Goal: Information Seeking & Learning: Find specific fact

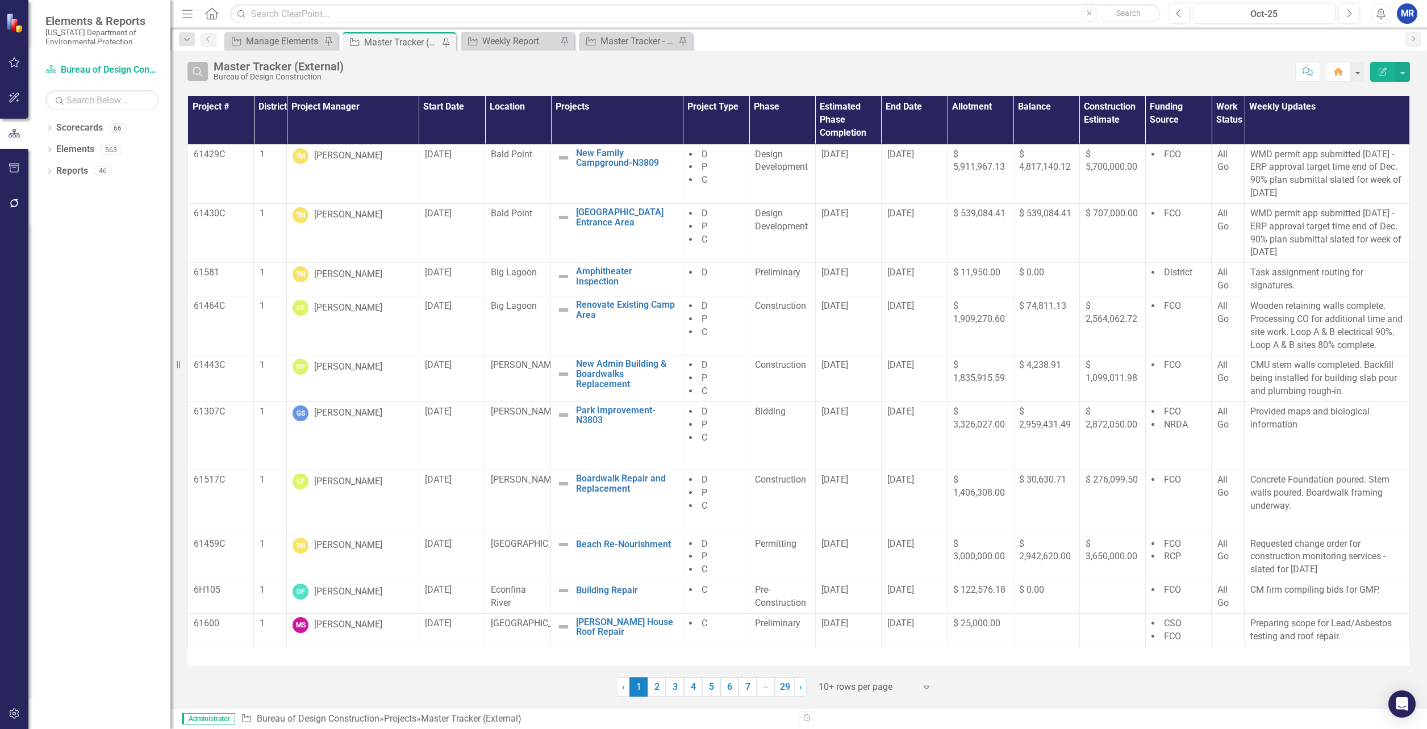
click at [191, 75] on icon "Search" at bounding box center [197, 71] width 12 height 10
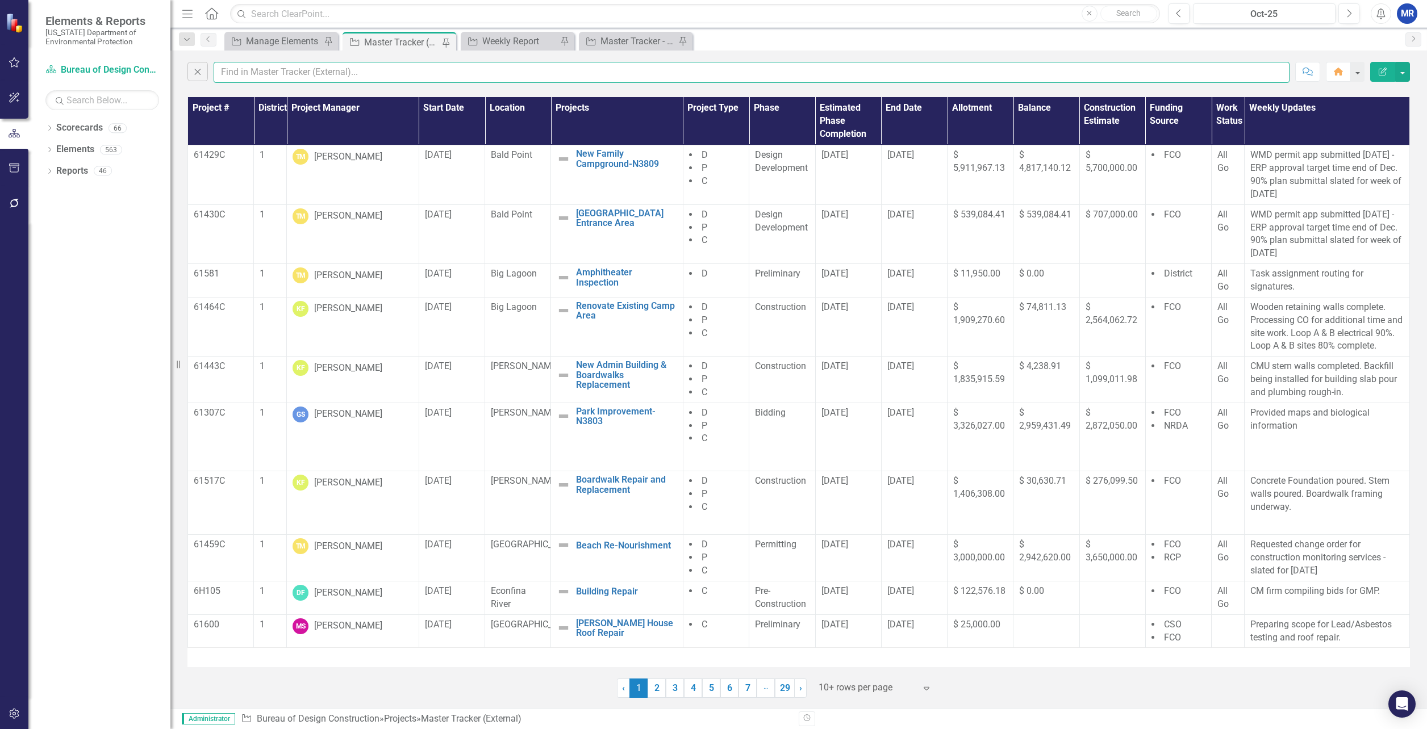
click at [318, 75] on input "text" at bounding box center [752, 72] width 1076 height 21
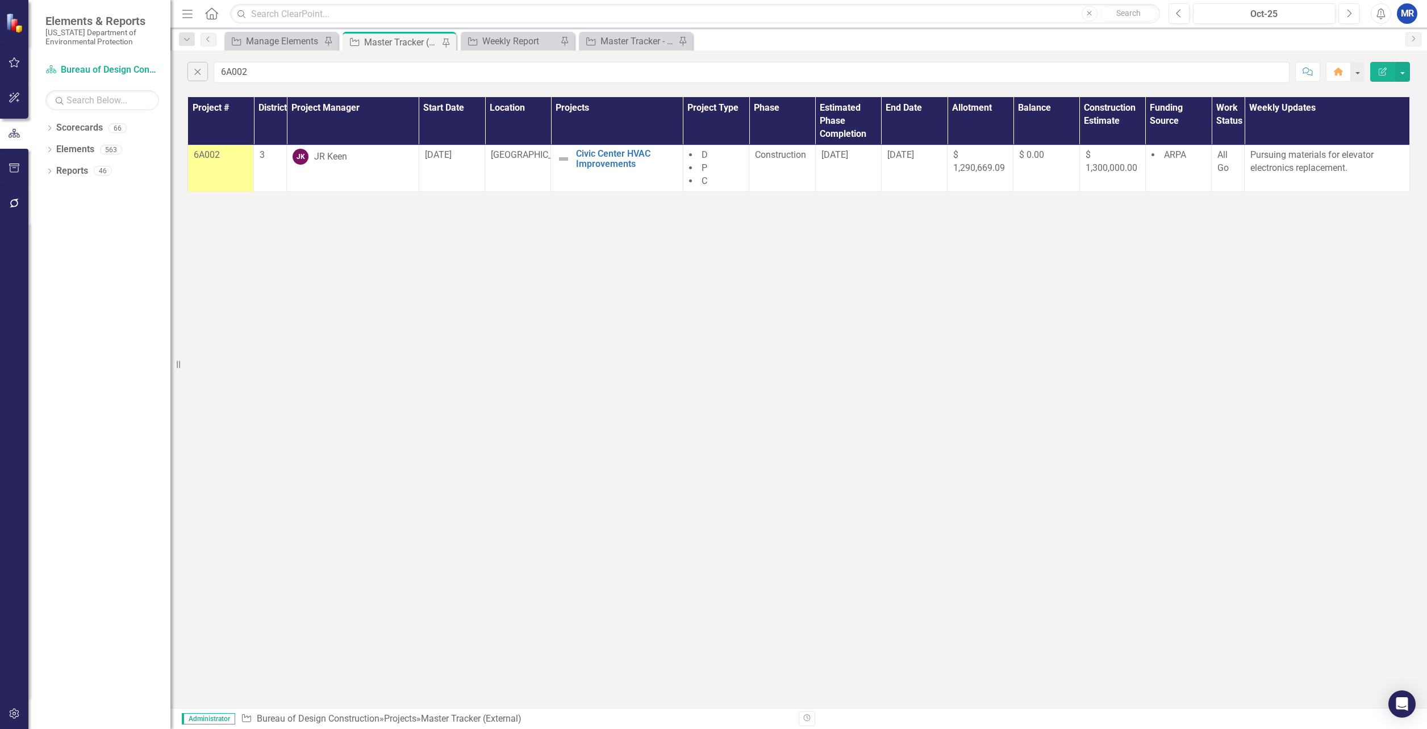
click at [732, 269] on div "Close 6A002 Comment Home Edit Report Project # District Project Manager Start D…" at bounding box center [798, 380] width 1257 height 658
click at [274, 73] on input "6A002" at bounding box center [752, 72] width 1076 height 21
type input "6"
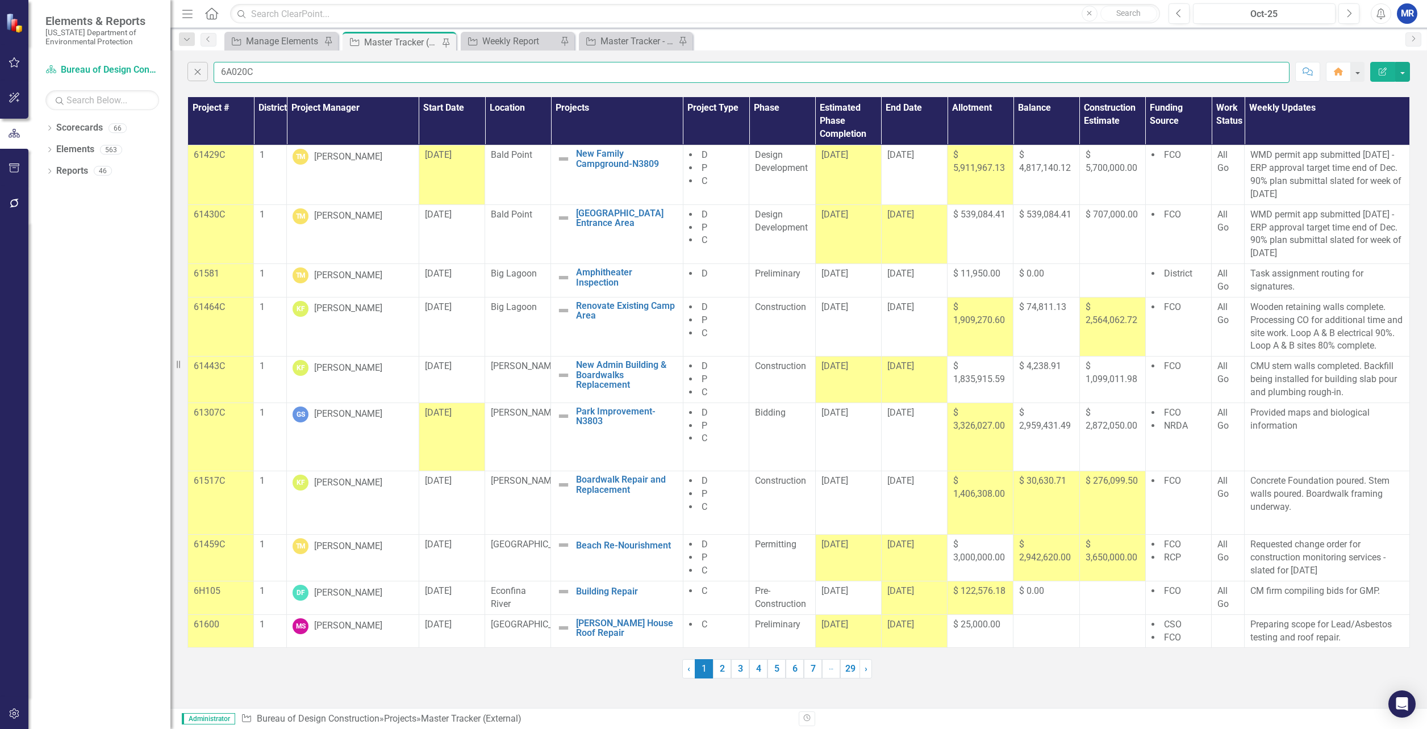
type input "6A020C"
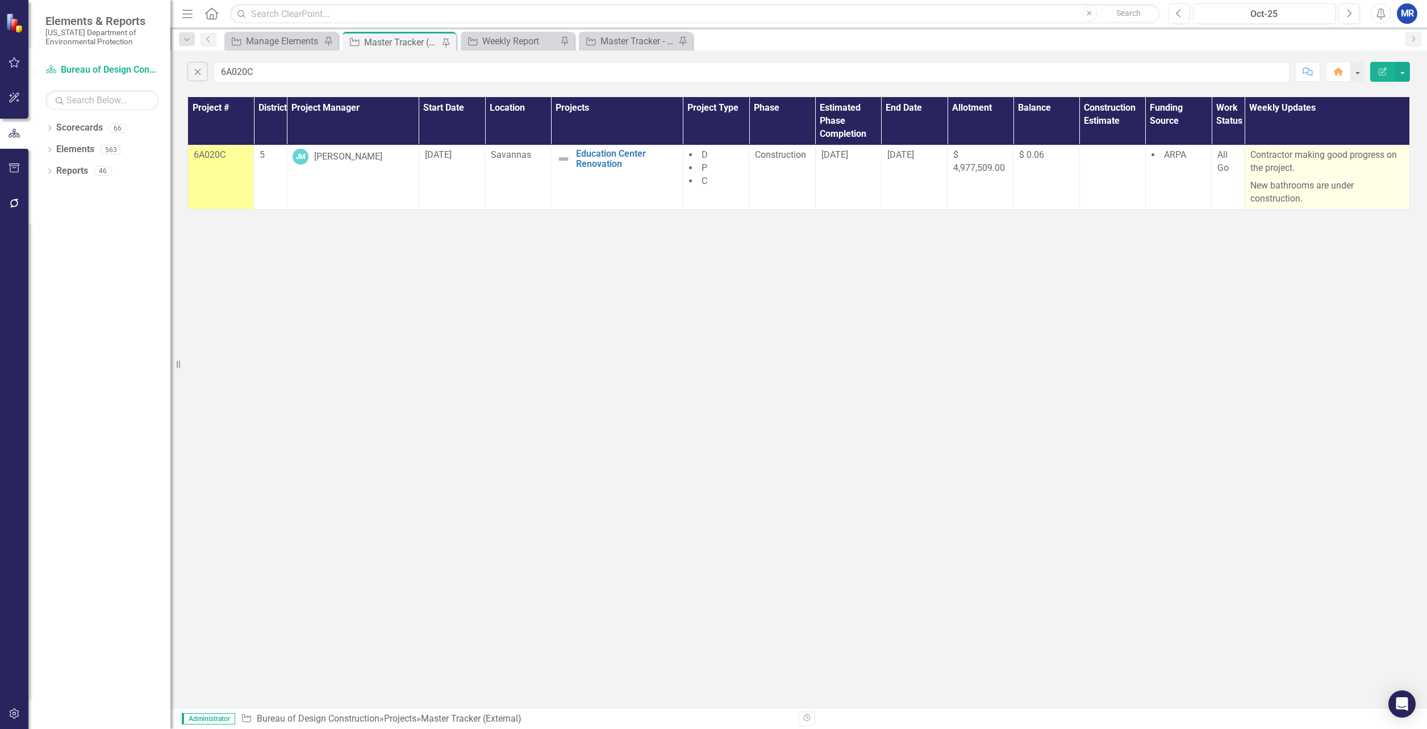
drag, startPoint x: 1309, startPoint y: 200, endPoint x: 1246, endPoint y: 185, distance: 64.8
click at [1246, 185] on td "Contractor making good progress on the project. New bathrooms are under constru…" at bounding box center [1327, 177] width 165 height 64
click at [1308, 196] on p "New bathrooms are under construction." at bounding box center [1326, 191] width 153 height 28
drag, startPoint x: 1307, startPoint y: 198, endPoint x: 1250, endPoint y: 151, distance: 74.3
click at [1250, 151] on td "Contractor making good progress on the project. New bathrooms are under constru…" at bounding box center [1327, 177] width 165 height 64
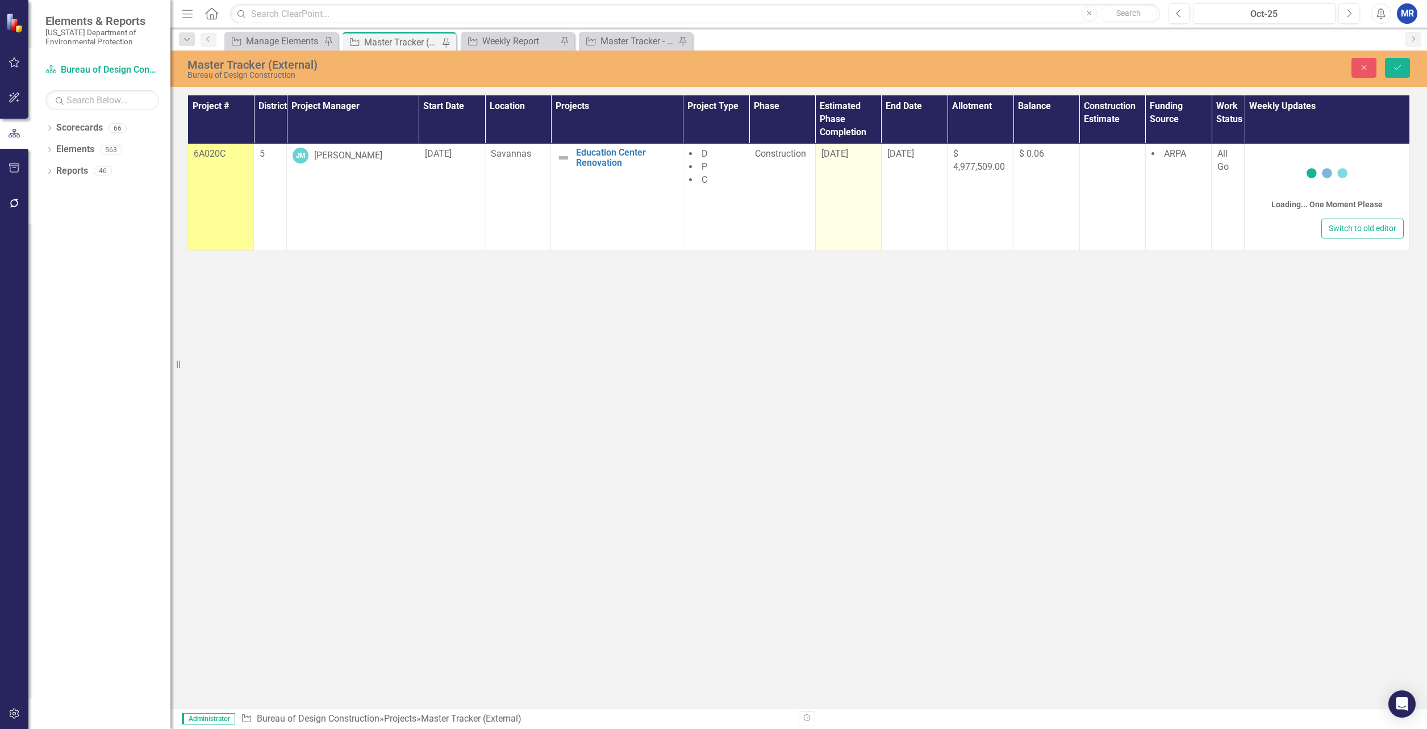
copy span "Contractor making good progress on the project. New bathrooms are under constru…"
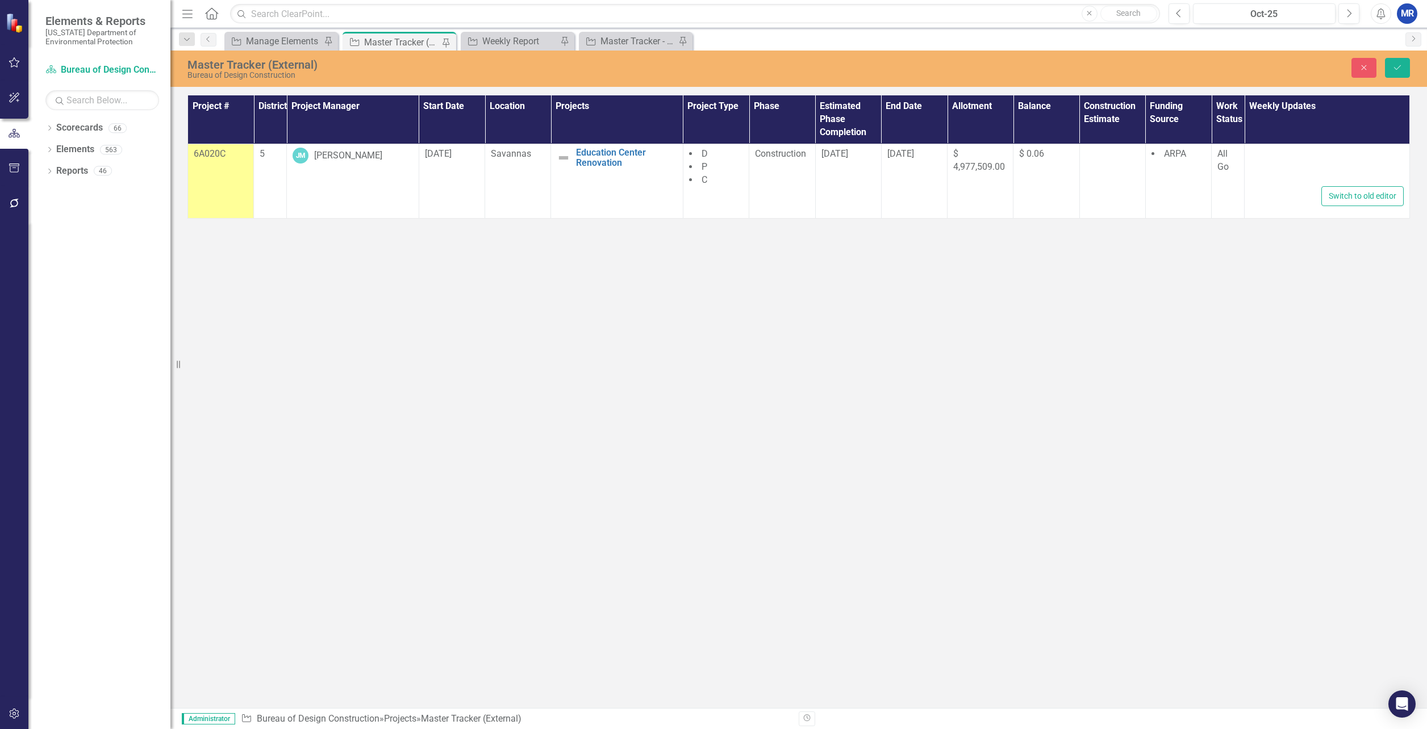
type textarea "<p>Contractor making good progress on the project.</p> <p>New bathrooms are und…"
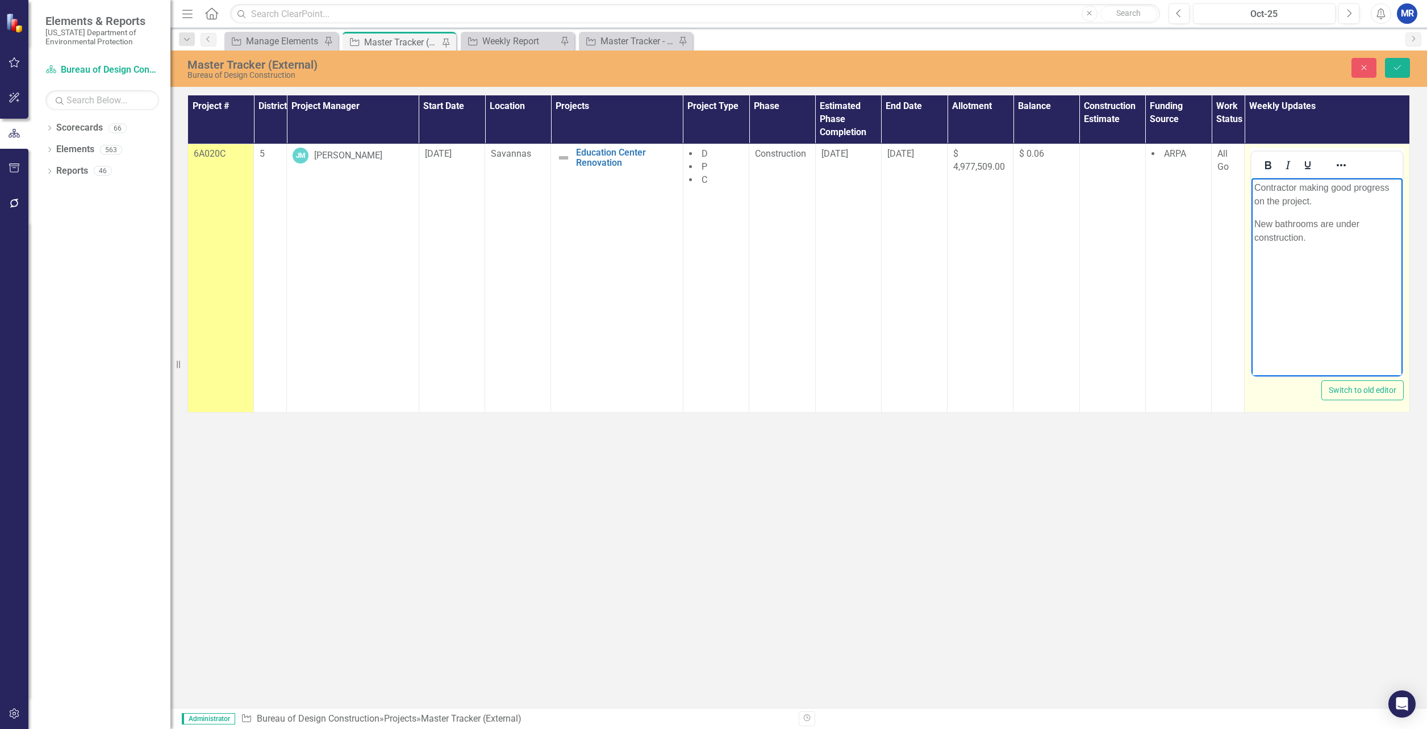
drag, startPoint x: 1309, startPoint y: 239, endPoint x: 2499, endPoint y: 366, distance: 1197.3
click at [1251, 187] on html "Contractor making good progress on the project. New bathrooms are under constru…" at bounding box center [1326, 263] width 151 height 170
copy body "Contractor making good progress on the project. New bathrooms are under constru…"
click at [1368, 65] on icon "Close" at bounding box center [1364, 68] width 10 height 8
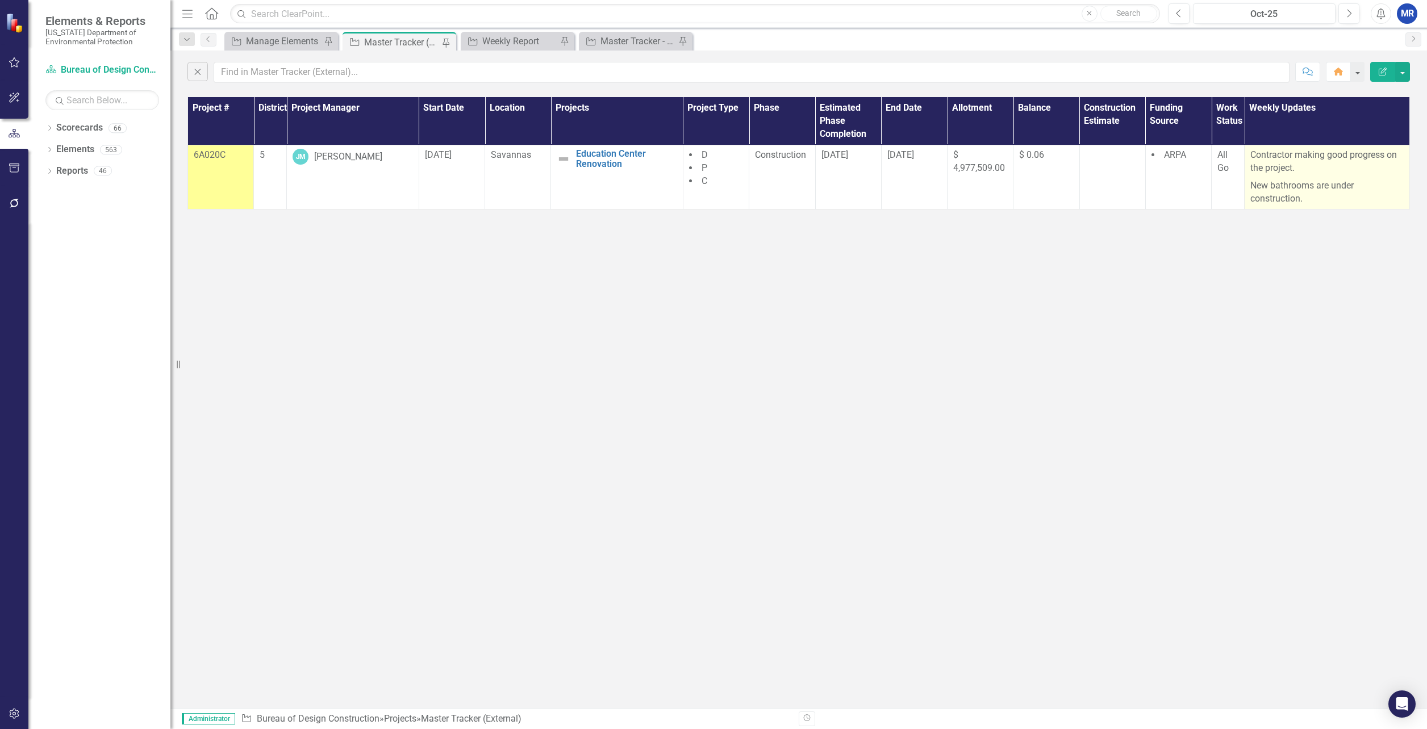
drag, startPoint x: 1310, startPoint y: 198, endPoint x: 1246, endPoint y: 188, distance: 65.0
click at [1246, 188] on td "Contractor making good progress on the project. New bathrooms are under constru…" at bounding box center [1327, 177] width 165 height 64
drag, startPoint x: 1246, startPoint y: 188, endPoint x: 1272, endPoint y: 187, distance: 25.6
drag, startPoint x: 1272, startPoint y: 187, endPoint x: 1159, endPoint y: 217, distance: 117.0
click at [1156, 217] on div "Close Comment Home Edit Report Project # District Project Manager Start Date Lo…" at bounding box center [798, 380] width 1257 height 658
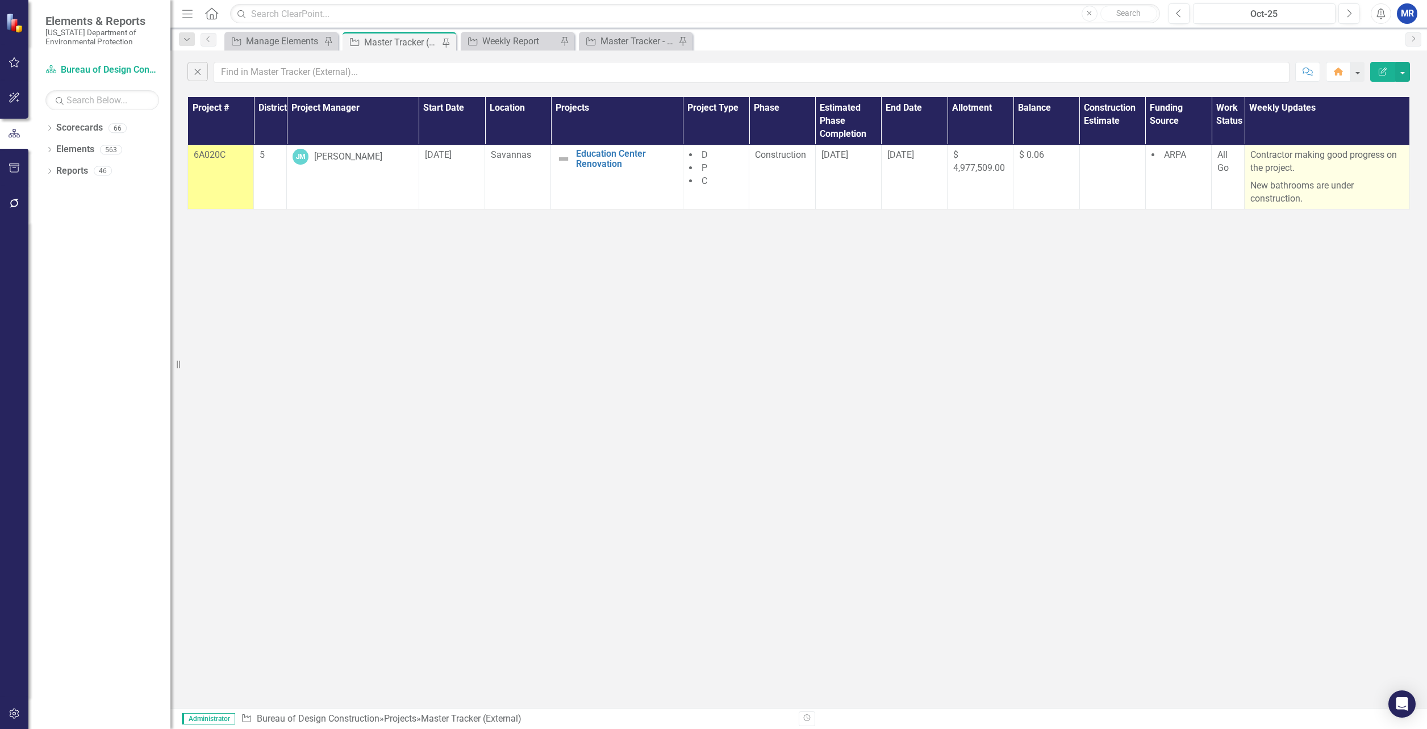
drag, startPoint x: 1309, startPoint y: 199, endPoint x: 1246, endPoint y: 154, distance: 77.7
click at [1246, 154] on td "Contractor making good progress on the project. New bathrooms are under constru…" at bounding box center [1327, 177] width 165 height 64
drag, startPoint x: 1246, startPoint y: 154, endPoint x: 1255, endPoint y: 156, distance: 8.8
copy span "Contractor making good progress on the project. New bathrooms are under constru…"
click at [282, 74] on input "text" at bounding box center [752, 72] width 1076 height 21
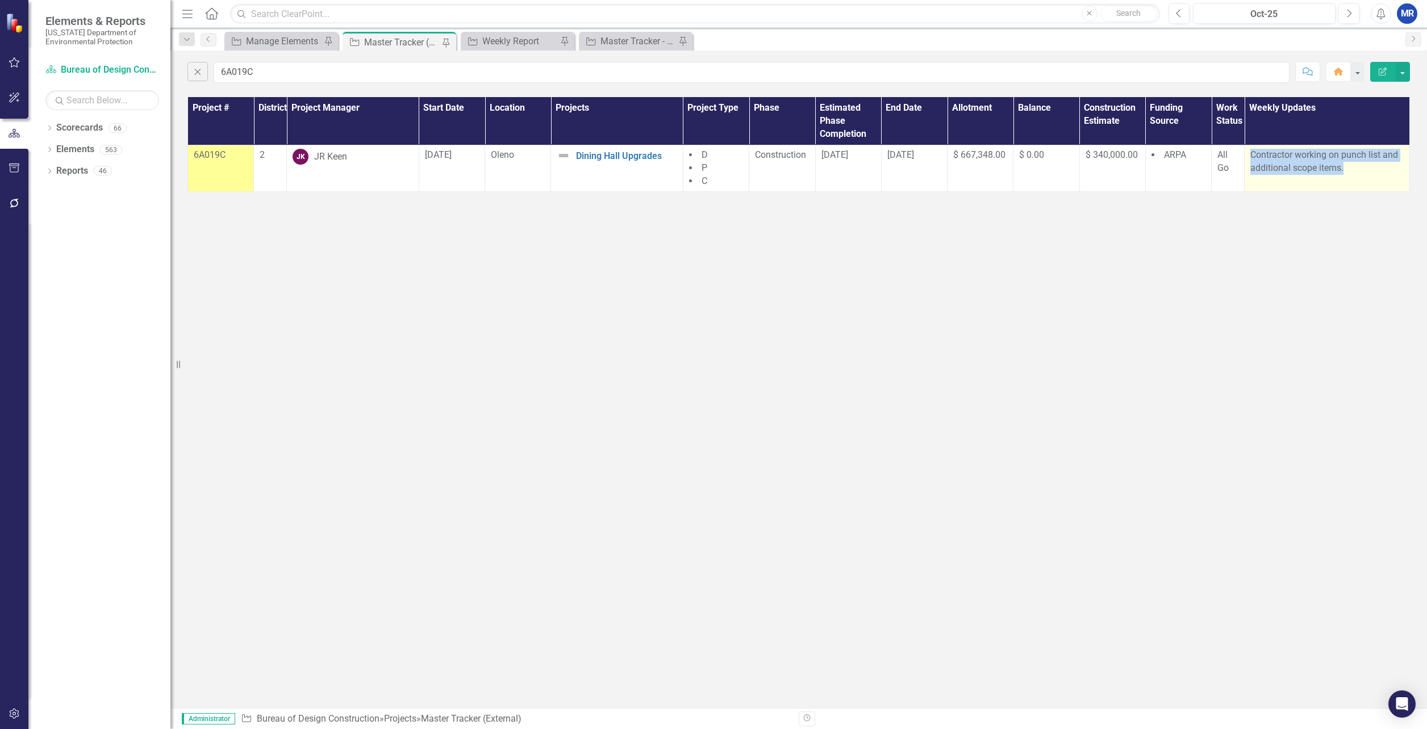
drag, startPoint x: 1352, startPoint y: 169, endPoint x: 1249, endPoint y: 155, distance: 103.7
click at [1249, 155] on td "Contractor working on punch list and additional scope items." at bounding box center [1327, 168] width 165 height 47
drag, startPoint x: 1249, startPoint y: 155, endPoint x: 1292, endPoint y: 164, distance: 43.6
copy p "Contractor working on punch list and additional scope items."
drag, startPoint x: 246, startPoint y: 71, endPoint x: 253, endPoint y: 71, distance: 7.4
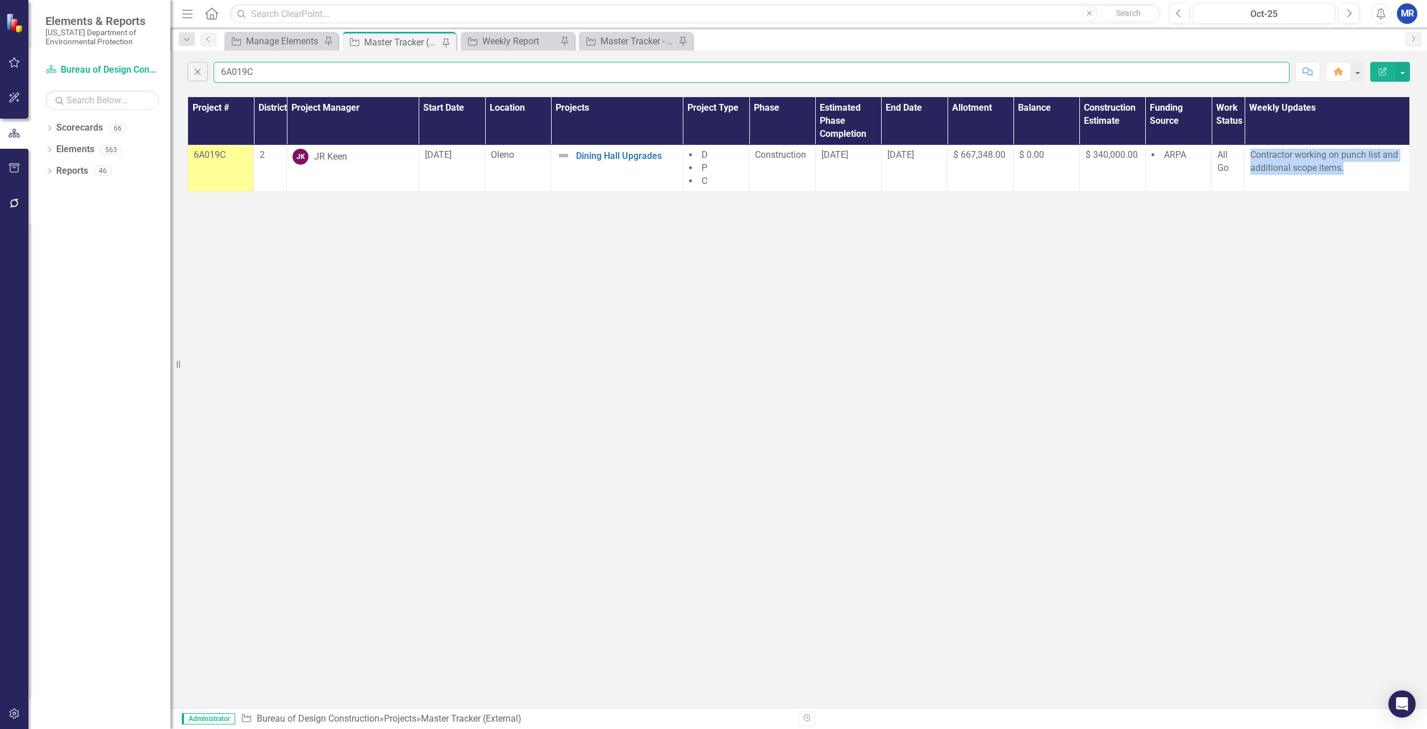
click at [246, 71] on input "6A019C" at bounding box center [752, 72] width 1076 height 21
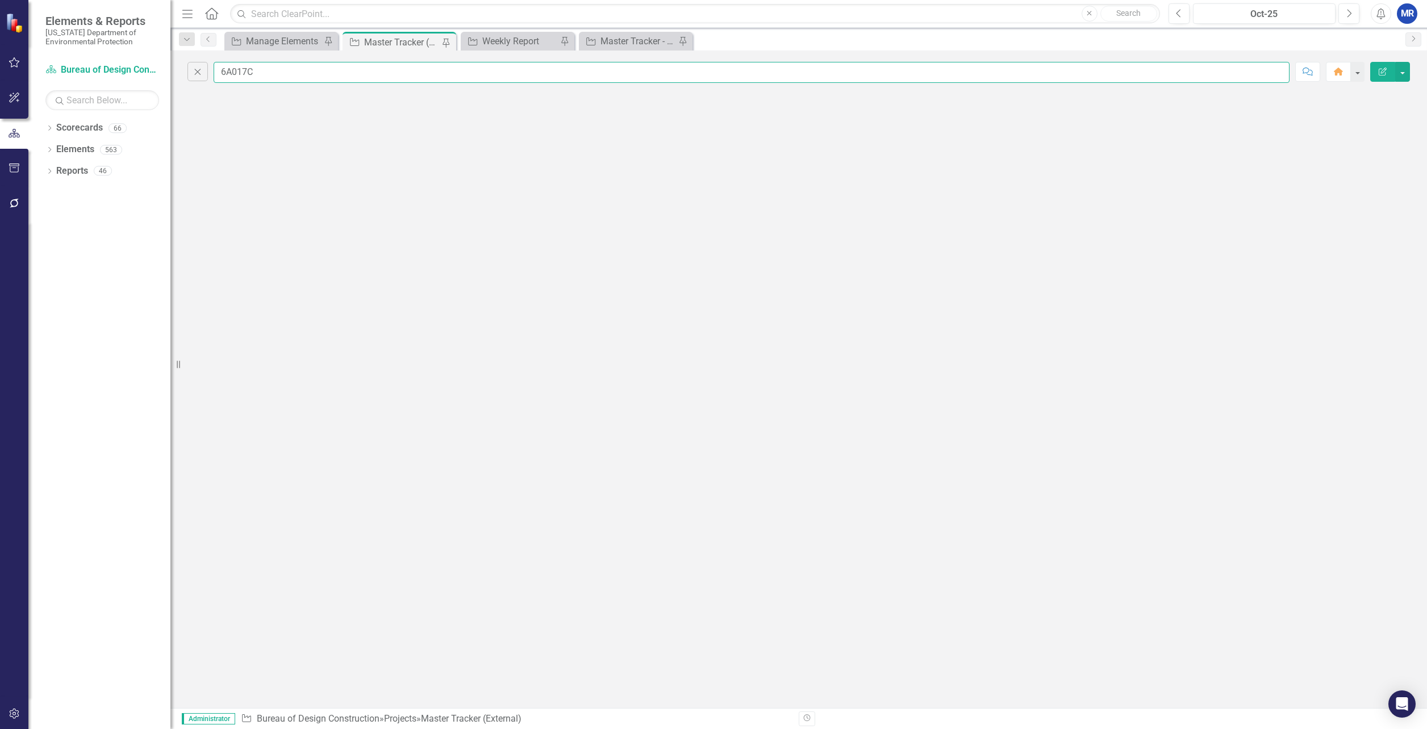
click at [277, 73] on input "6A017C" at bounding box center [752, 72] width 1076 height 21
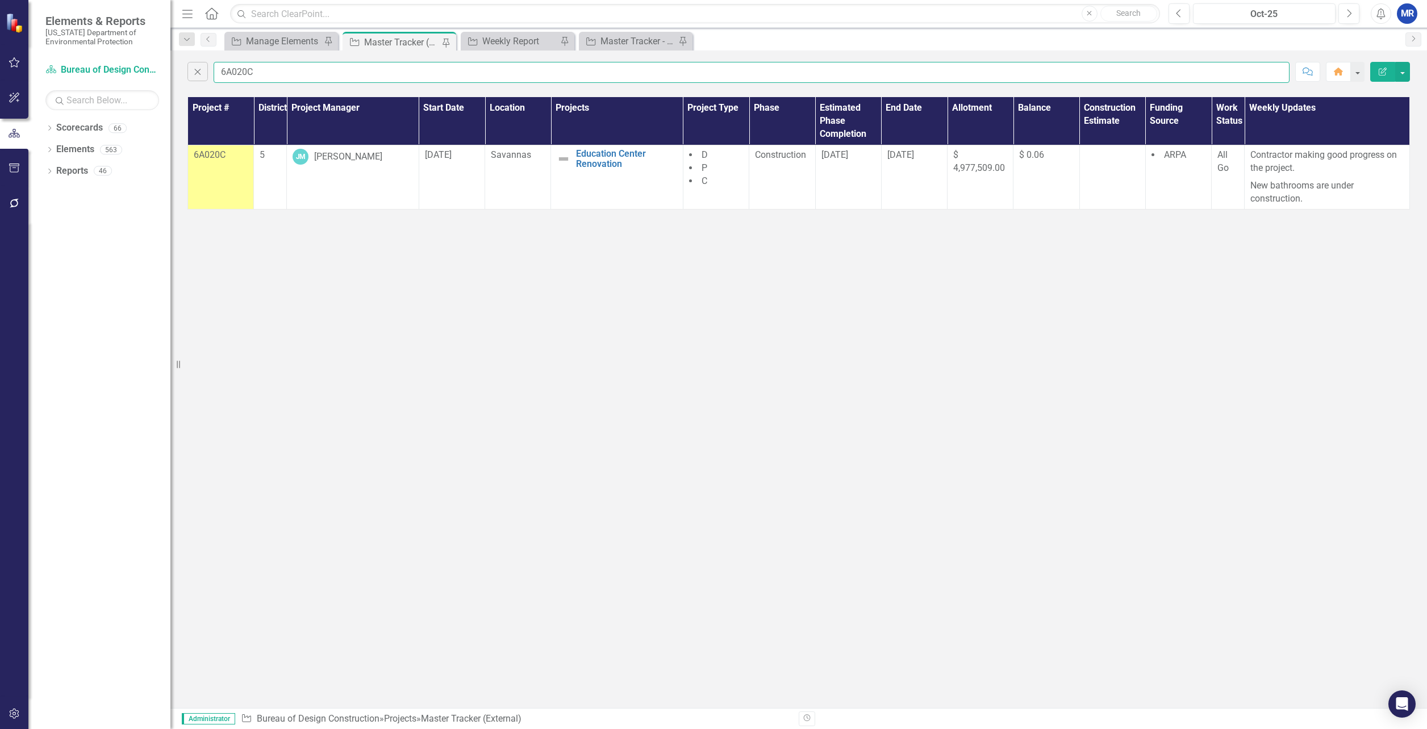
click at [246, 70] on input "6A020C" at bounding box center [752, 72] width 1076 height 21
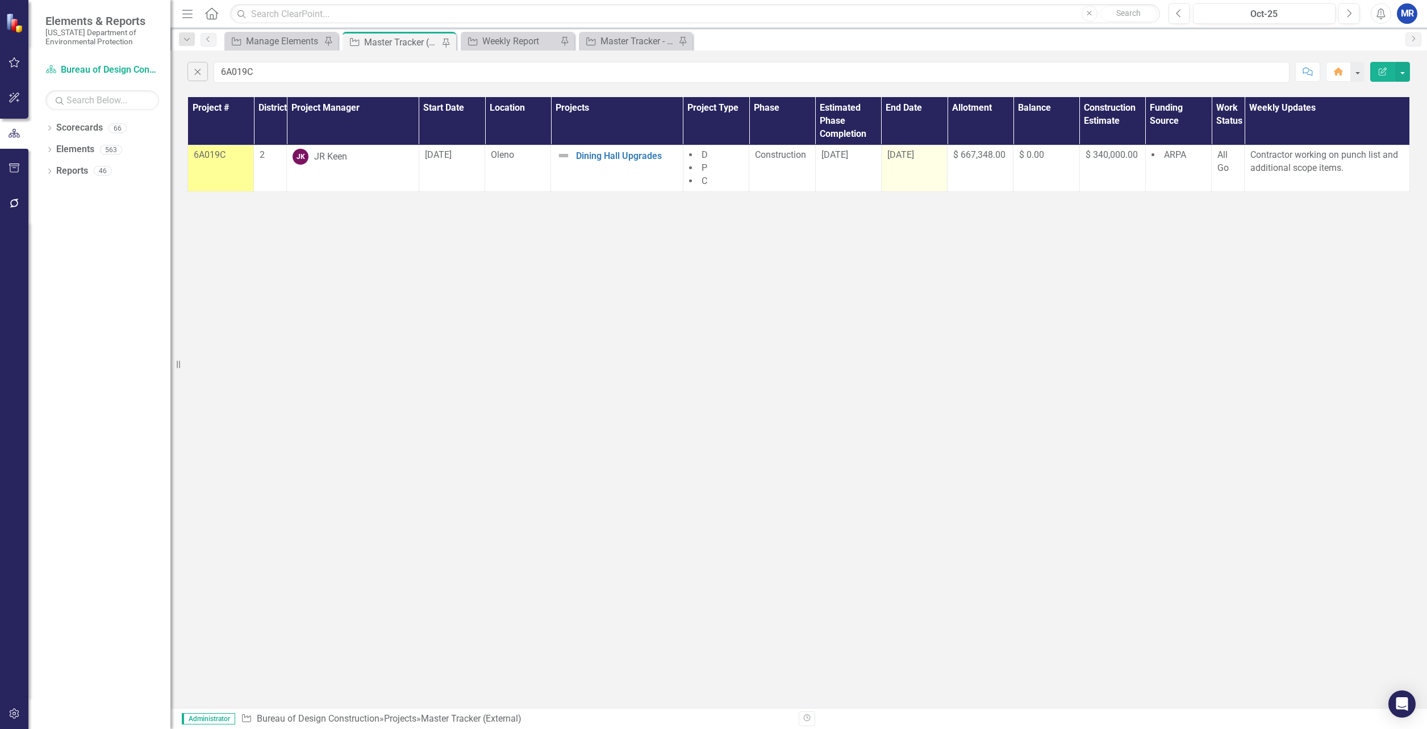
drag, startPoint x: 926, startPoint y: 155, endPoint x: 887, endPoint y: 157, distance: 39.2
click at [887, 157] on div "[DATE]" at bounding box center [914, 155] width 54 height 13
copy span "[DATE]"
click at [247, 70] on input "6A019C" at bounding box center [752, 72] width 1076 height 21
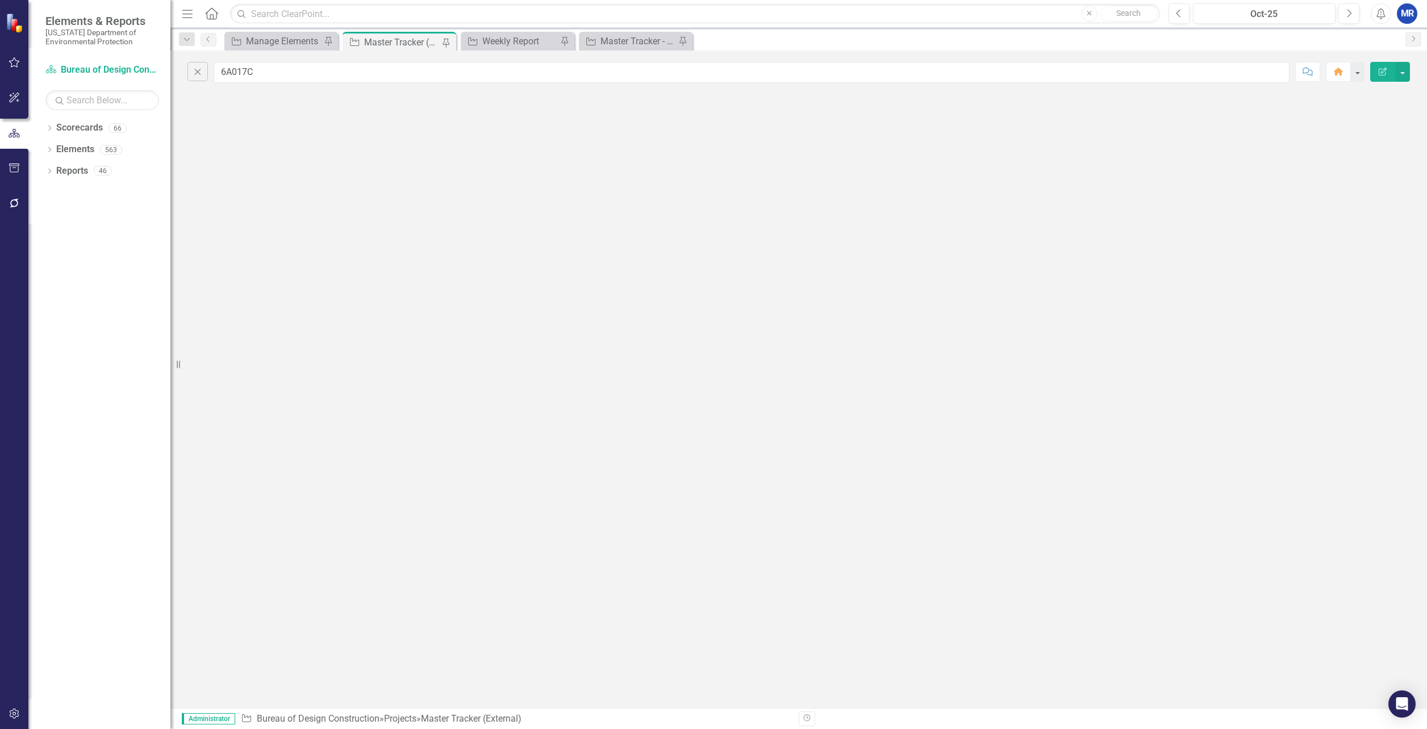
click at [330, 146] on div "Close 6A017C Comment Home Edit Report" at bounding box center [798, 380] width 1257 height 658
click at [269, 68] on input "6A017C" at bounding box center [752, 72] width 1076 height 21
click at [245, 72] on input "6A017C" at bounding box center [752, 72] width 1076 height 21
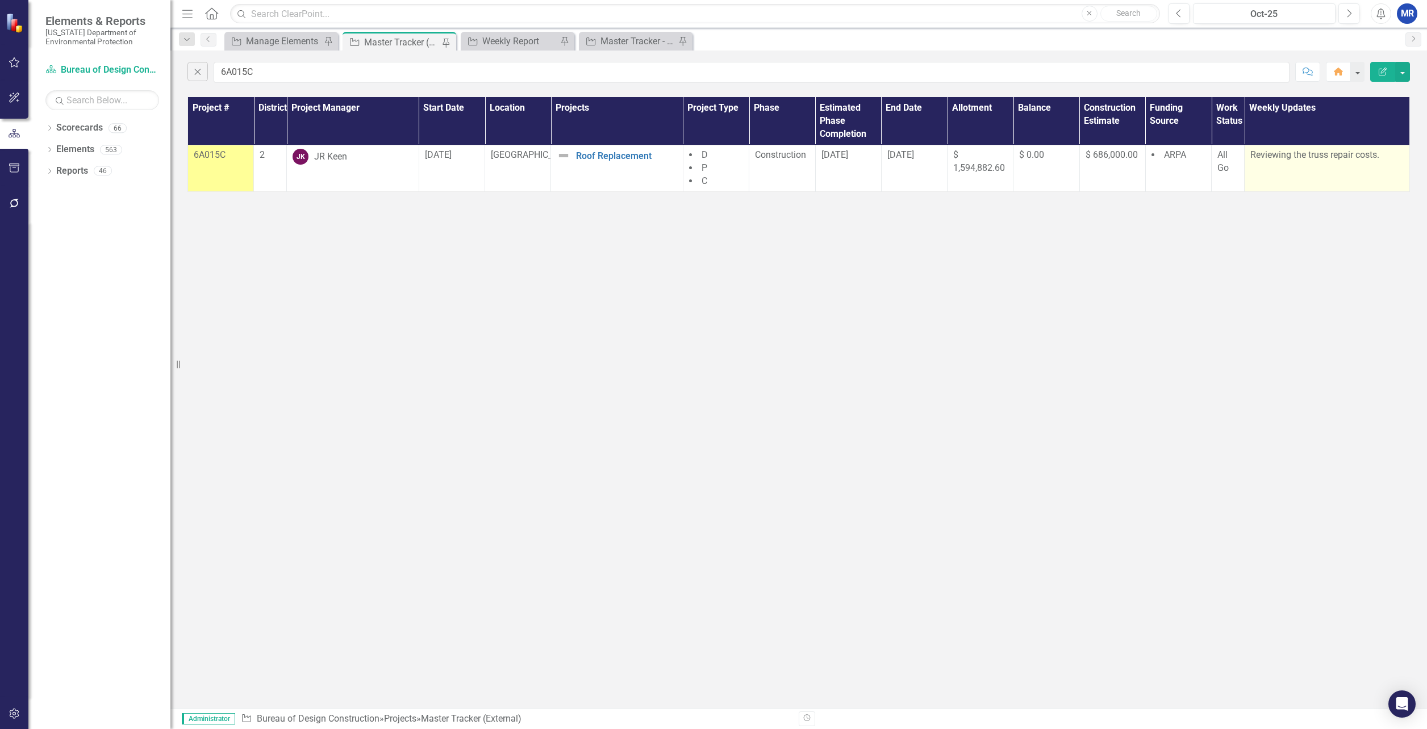
drag, startPoint x: 1384, startPoint y: 156, endPoint x: 1250, endPoint y: 161, distance: 133.6
click at [1250, 161] on p "Reviewing the truss repair costs." at bounding box center [1326, 155] width 153 height 13
drag, startPoint x: 1250, startPoint y: 161, endPoint x: 1323, endPoint y: 157, distance: 72.8
copy p "Reviewing the truss repair costs."
drag, startPoint x: 246, startPoint y: 71, endPoint x: 444, endPoint y: 88, distance: 198.4
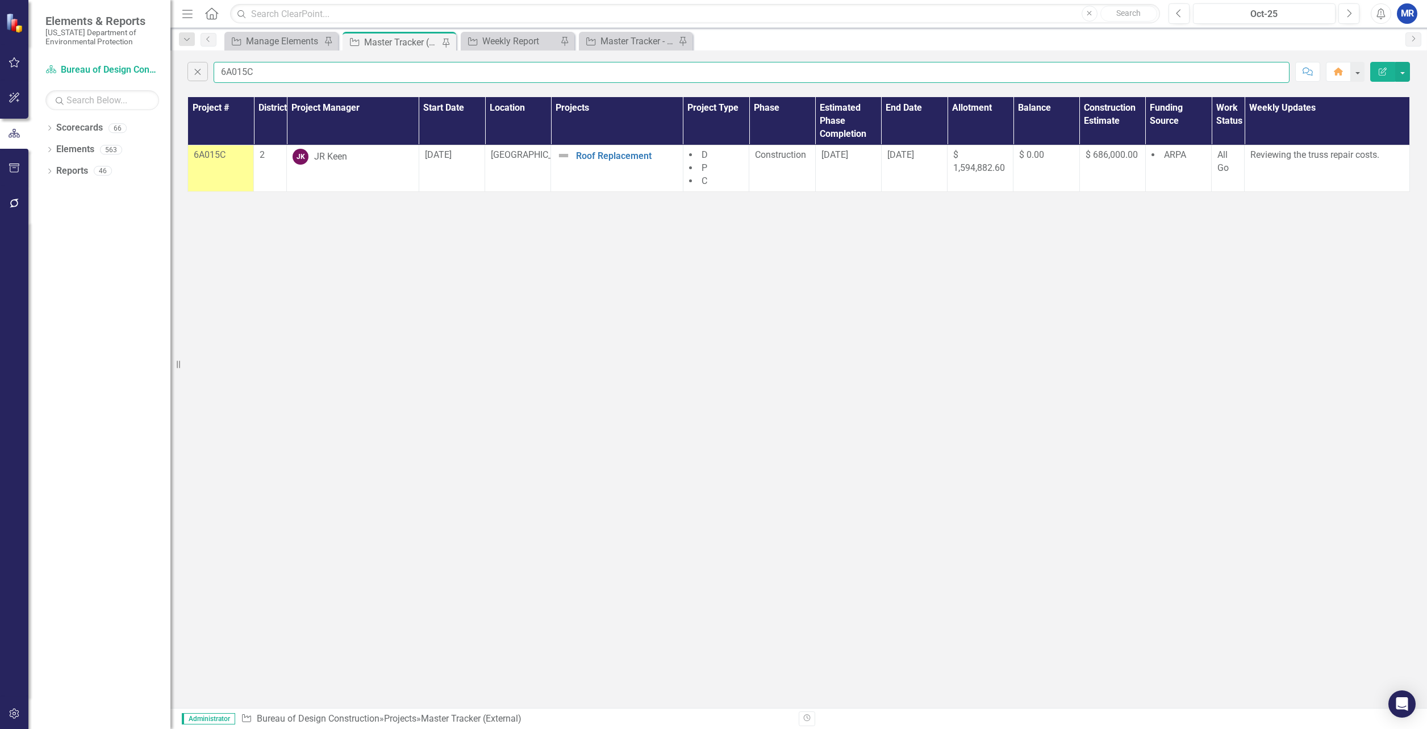
click at [246, 71] on input "6A015C" at bounding box center [752, 72] width 1076 height 21
drag, startPoint x: 1291, startPoint y: 181, endPoint x: 1252, endPoint y: 156, distance: 46.2
click at [1252, 156] on p "Interior elevator equipment demolition complete. New framing begins." at bounding box center [1326, 162] width 153 height 26
drag, startPoint x: 1252, startPoint y: 156, endPoint x: 1285, endPoint y: 182, distance: 41.7
click at [1285, 175] on p "Interior elevator equipment demolition complete. New framing begins." at bounding box center [1326, 162] width 153 height 26
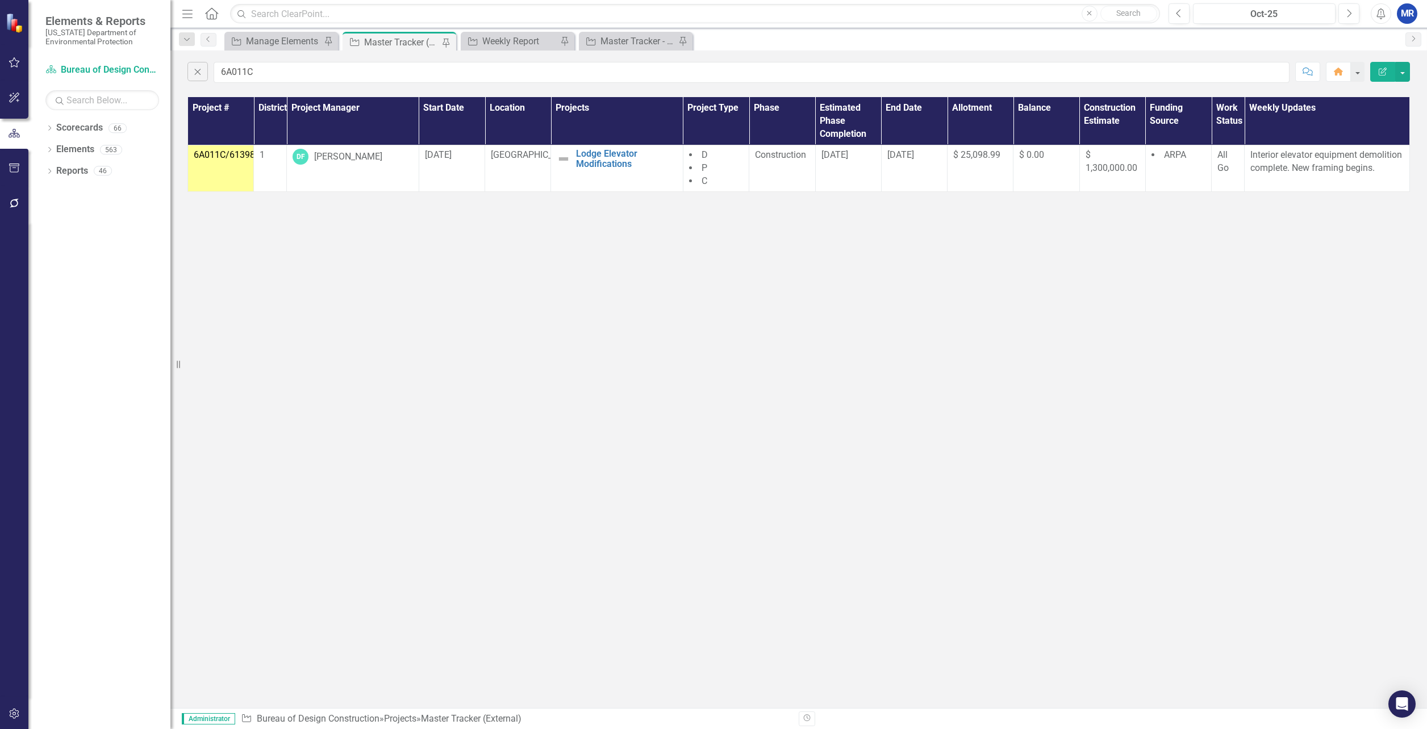
click at [1274, 207] on div "Close 6A011C Comment Home Edit Report Project # District Project Manager Start …" at bounding box center [798, 380] width 1257 height 658
drag, startPoint x: 1287, startPoint y: 180, endPoint x: 1246, endPoint y: 154, distance: 49.0
click at [1246, 154] on td "Interior elevator equipment demolition complete. New framing begins." at bounding box center [1327, 168] width 165 height 47
drag, startPoint x: 1246, startPoint y: 154, endPoint x: 1271, endPoint y: 165, distance: 28.0
copy p "Interior elevator equipment demolition complete. New framing begins."
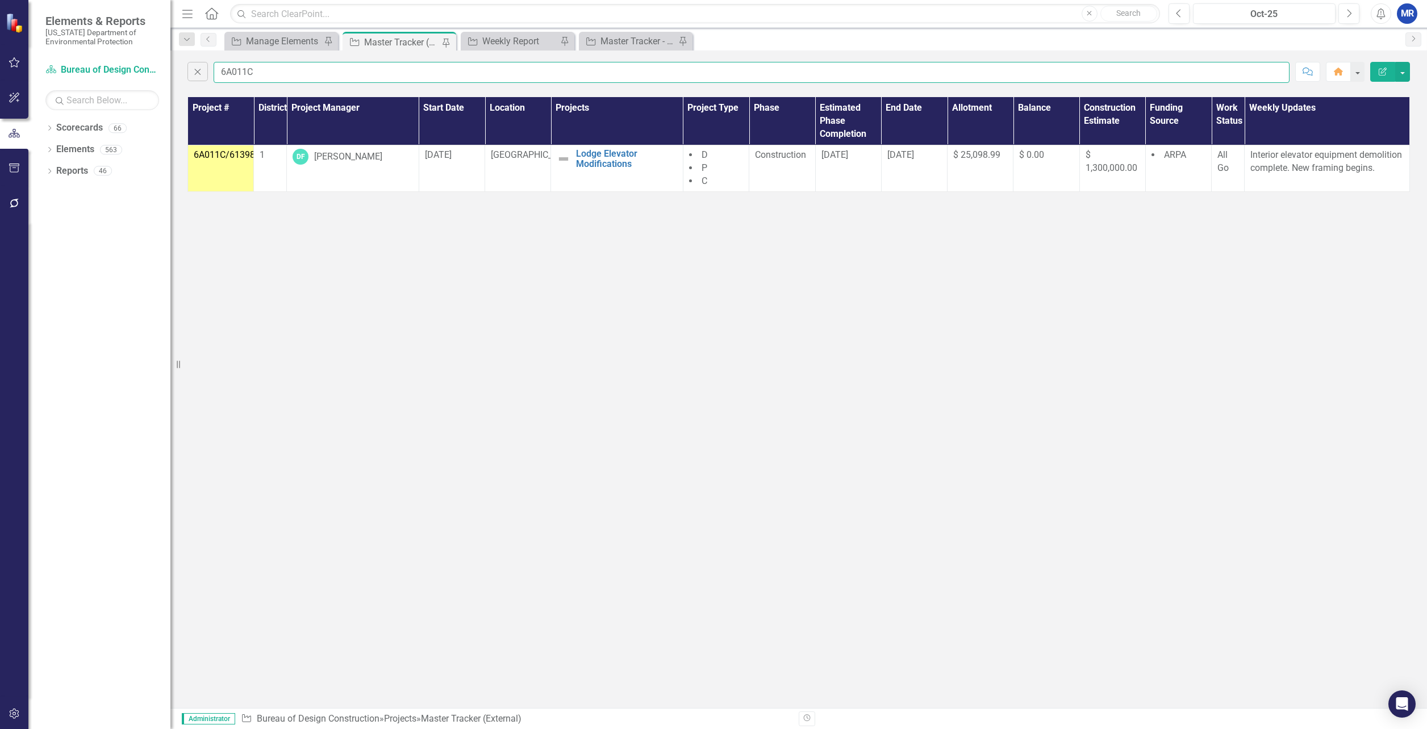
click at [267, 70] on input "6A011C" at bounding box center [752, 72] width 1076 height 21
click at [287, 70] on input "6A011C" at bounding box center [752, 72] width 1076 height 21
type input "6A002"
click at [1293, 164] on p "Pursuing materials for elevator electronics replacement." at bounding box center [1326, 162] width 153 height 26
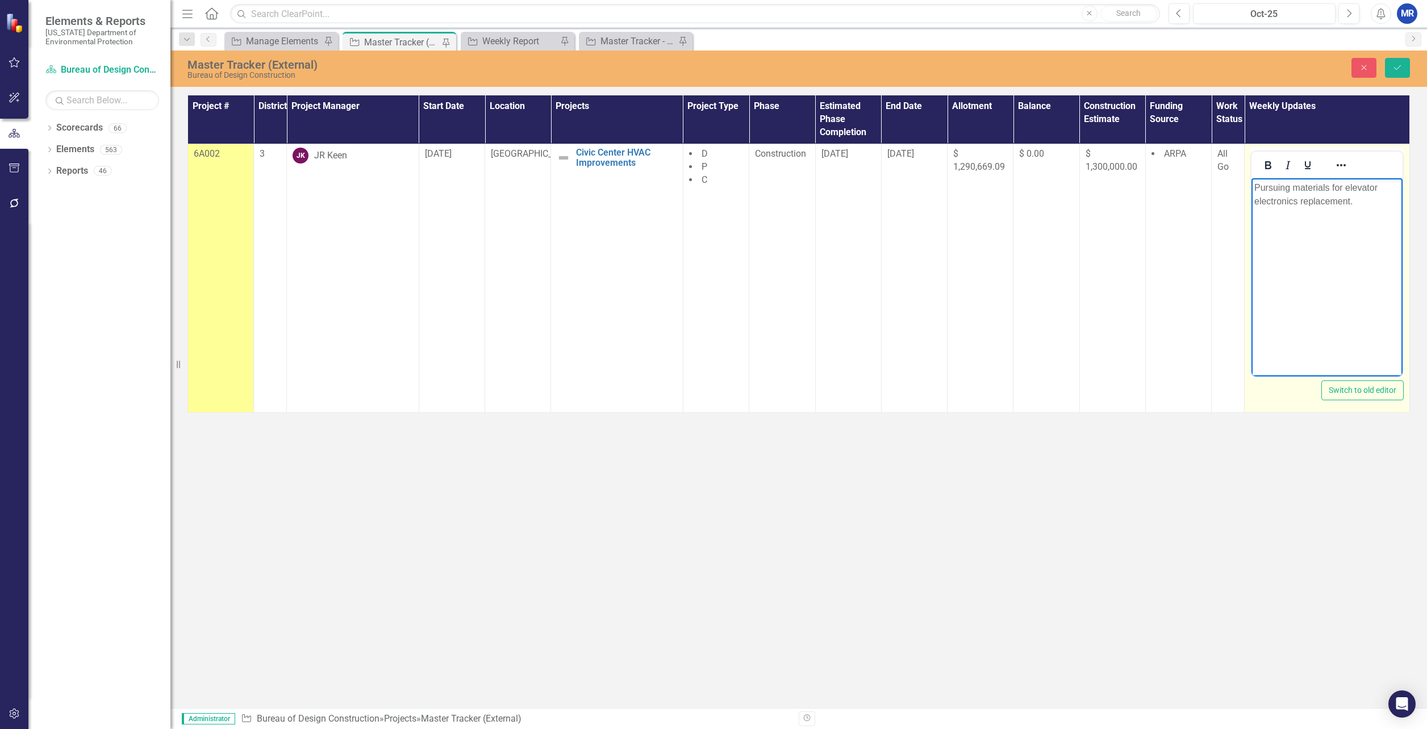
drag, startPoint x: 1356, startPoint y: 201, endPoint x: 1227, endPoint y: 195, distance: 129.7
click at [1251, 195] on html "Pursuing materials for elevator electronics replacement." at bounding box center [1326, 263] width 151 height 170
click at [1359, 227] on body "Pursuing materials for elevator electronics replacement." at bounding box center [1326, 263] width 151 height 170
click at [1362, 200] on p "Pursuing materials for elevator electronics replacement." at bounding box center [1326, 194] width 145 height 27
click at [1371, 70] on button "Close" at bounding box center [1363, 68] width 25 height 20
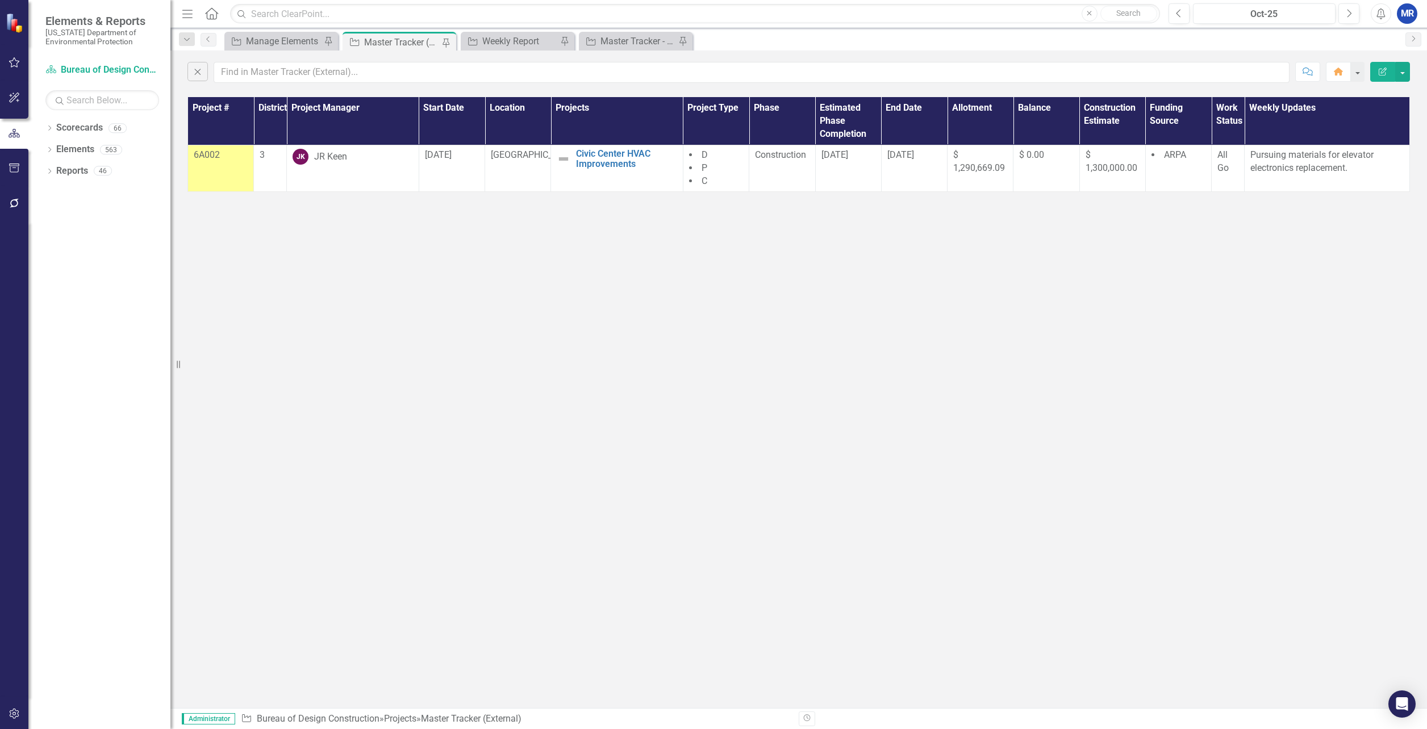
click at [276, 312] on div "Close Comment Home Edit Report Project # District Project Manager Start Date Lo…" at bounding box center [798, 380] width 1257 height 658
click at [581, 207] on div "Close Comment Home Edit Report Project # District Project Manager Start Date Lo…" at bounding box center [798, 380] width 1257 height 658
click at [569, 236] on div "Close Comment Home Edit Report Project # District Project Manager Start Date Lo…" at bounding box center [798, 380] width 1257 height 658
click at [322, 70] on input "text" at bounding box center [752, 72] width 1076 height 21
drag, startPoint x: 246, startPoint y: 74, endPoint x: 311, endPoint y: 51, distance: 68.8
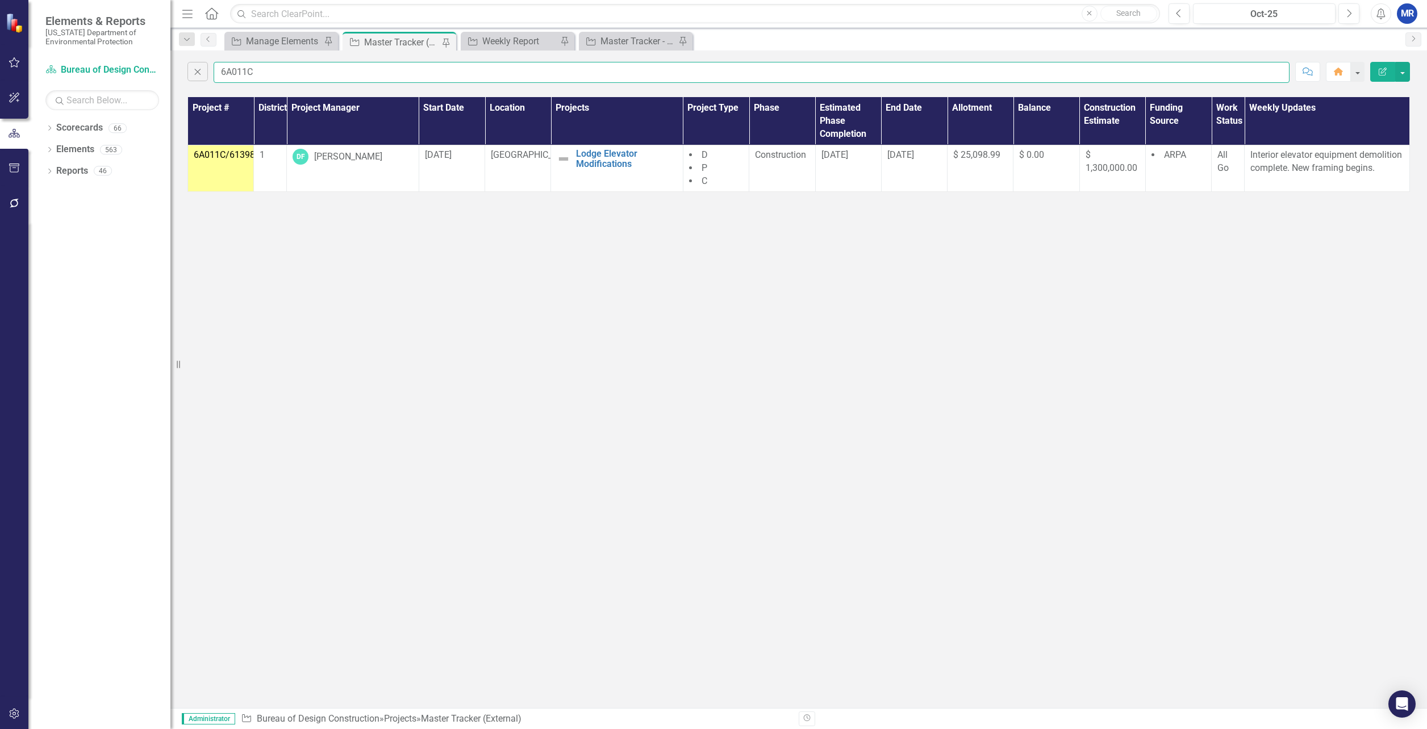
click at [246, 74] on input "6A011C" at bounding box center [752, 72] width 1076 height 21
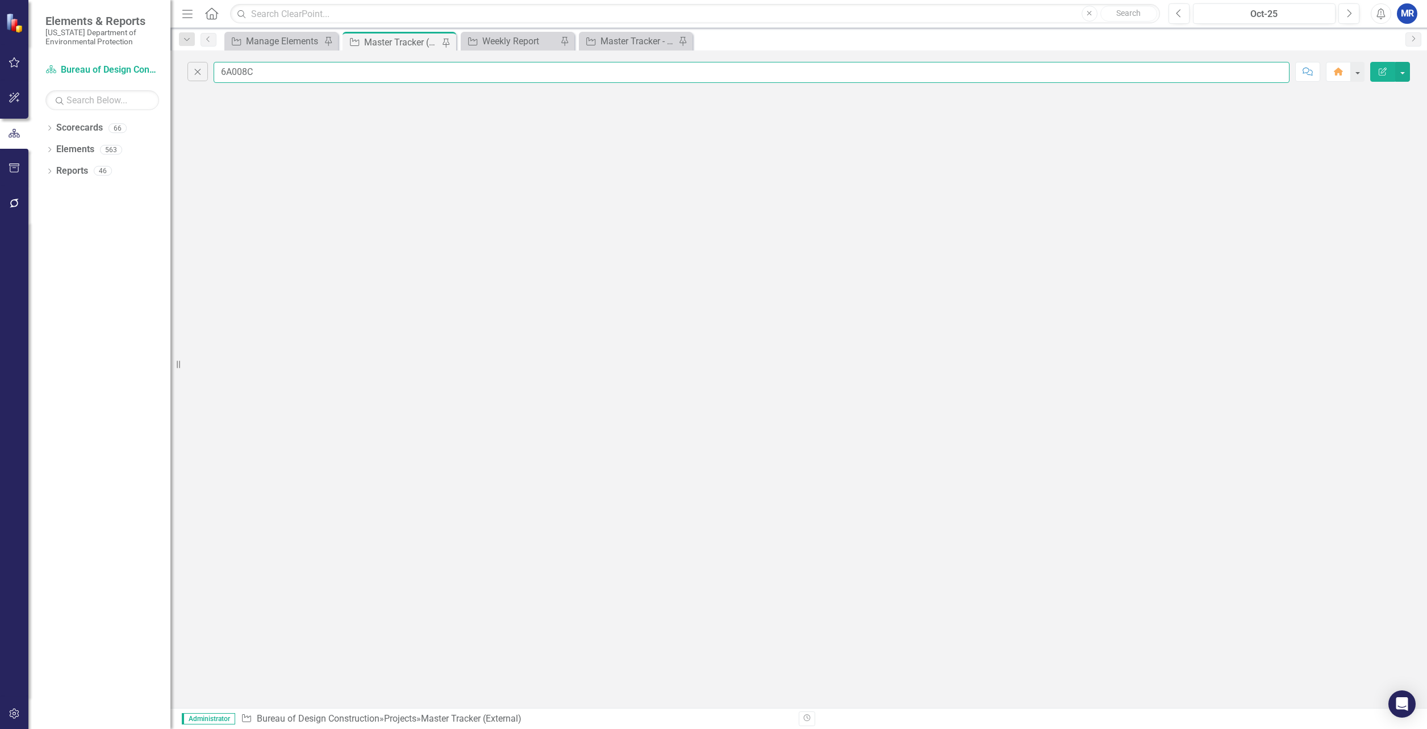
click at [261, 65] on input "6A008C" at bounding box center [752, 72] width 1076 height 21
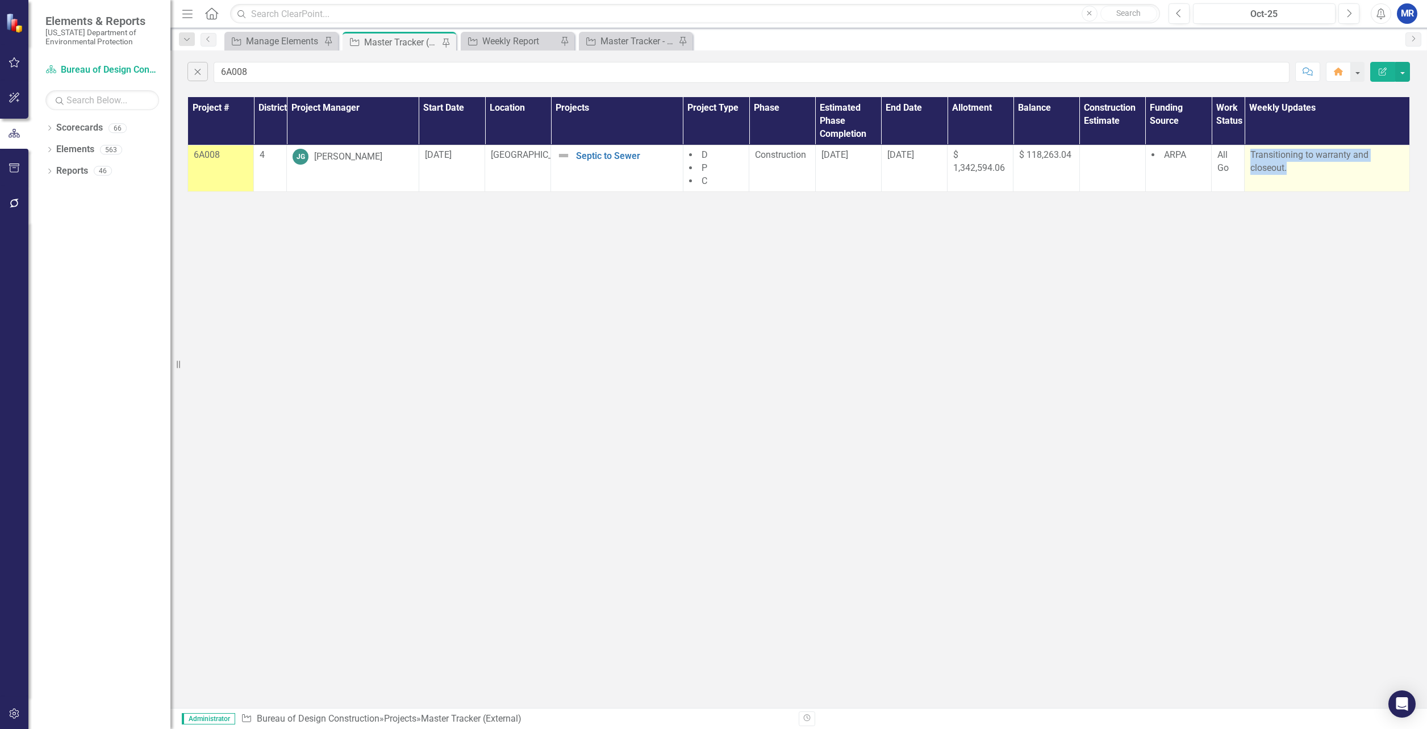
drag, startPoint x: 1309, startPoint y: 169, endPoint x: 1250, endPoint y: 156, distance: 60.6
click at [1250, 156] on p "Transitioning to warranty and closeout." at bounding box center [1326, 162] width 153 height 26
copy p "Transitioning to warranty and closeout."
click at [266, 68] on input "6A008" at bounding box center [752, 72] width 1076 height 21
type input "6A003"
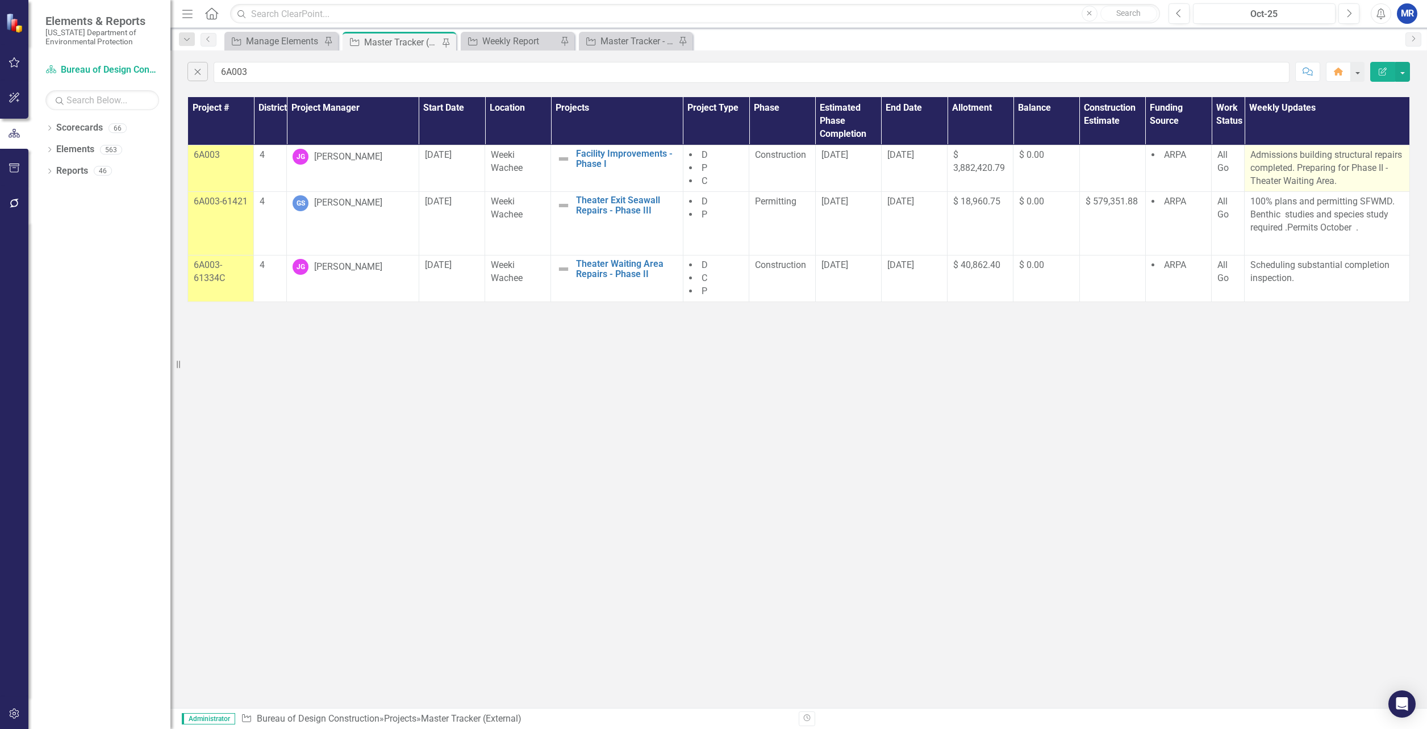
drag, startPoint x: 1342, startPoint y: 182, endPoint x: 1253, endPoint y: 153, distance: 93.6
click at [1253, 153] on p "Admissions building structural repairs completed. Preparing for Phase II - Thea…" at bounding box center [1326, 168] width 153 height 39
drag, startPoint x: 1253, startPoint y: 153, endPoint x: 1271, endPoint y: 157, distance: 18.1
copy p "Admissions building structural repairs completed. Preparing for Phase II - Thea…"
drag, startPoint x: 1309, startPoint y: 280, endPoint x: 1250, endPoint y: 268, distance: 60.9
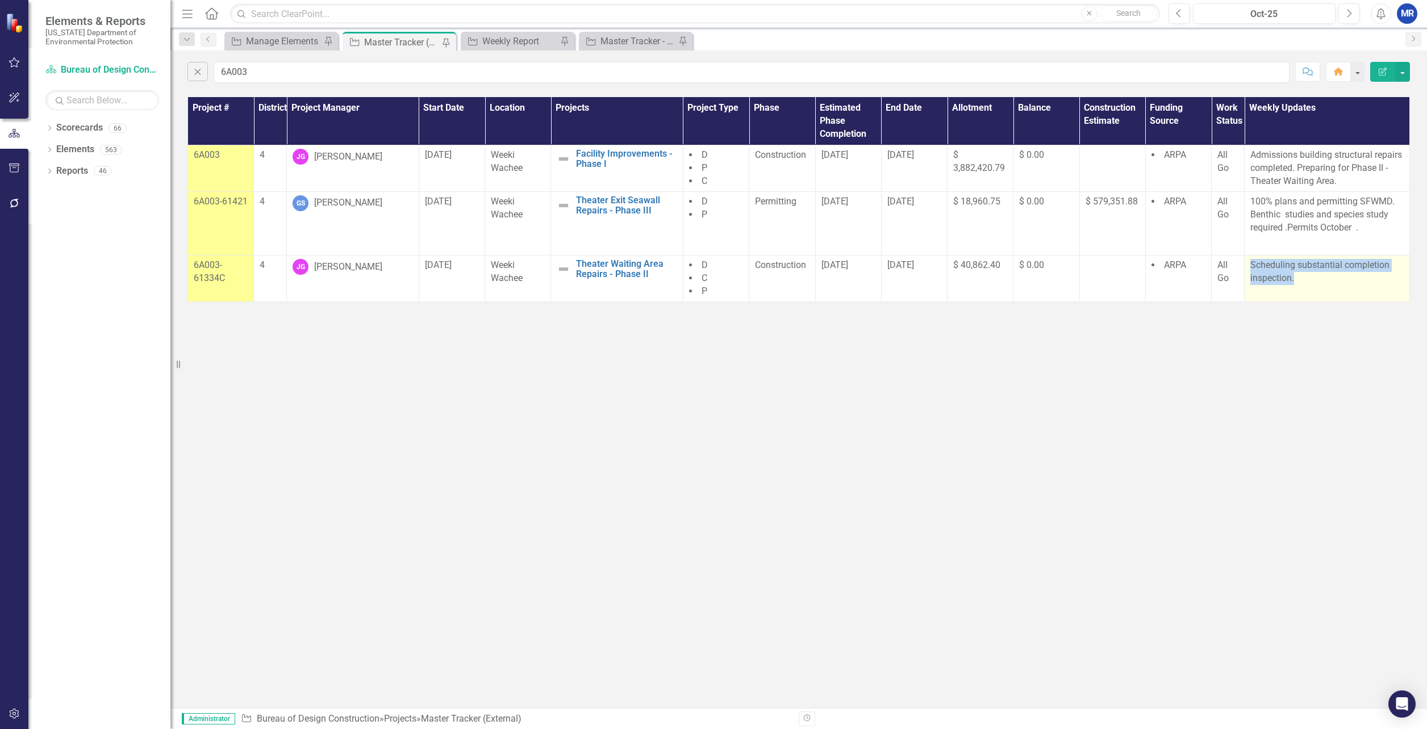
click at [1250, 268] on td "Scheduling substantial completion inspection." at bounding box center [1327, 279] width 165 height 47
drag, startPoint x: 1250, startPoint y: 268, endPoint x: 1262, endPoint y: 272, distance: 12.6
copy p "Scheduling substantial completion inspection."
